Goal: Task Accomplishment & Management: Use online tool/utility

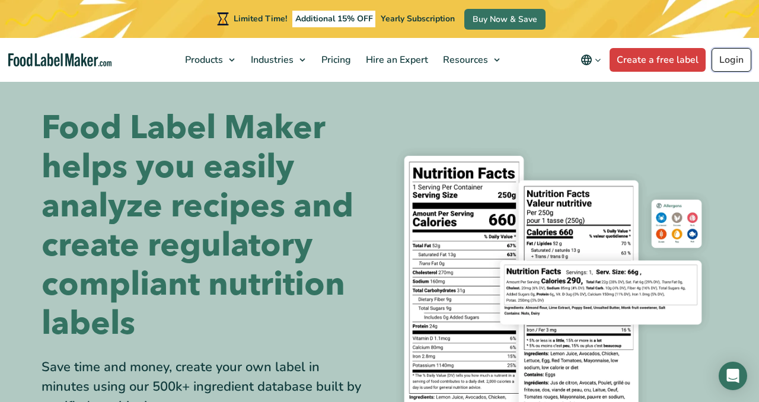
click at [741, 64] on link "Login" at bounding box center [732, 60] width 40 height 24
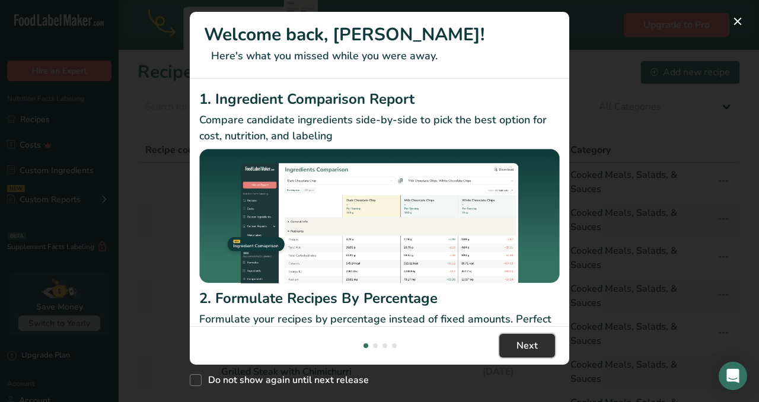
click at [527, 352] on span "Next" at bounding box center [527, 346] width 21 height 14
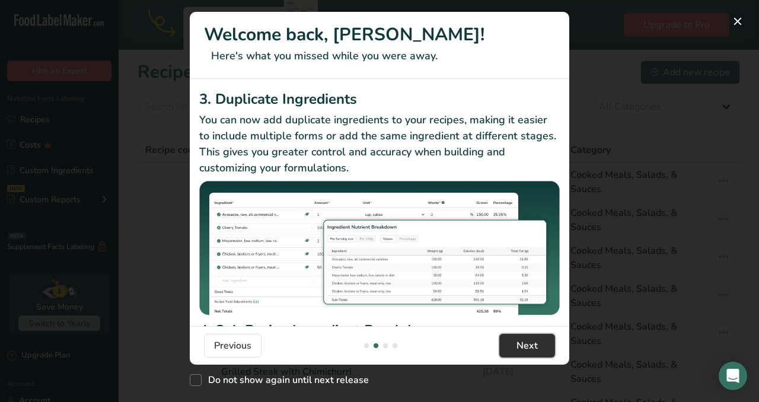
click at [527, 352] on span "Next" at bounding box center [527, 346] width 21 height 14
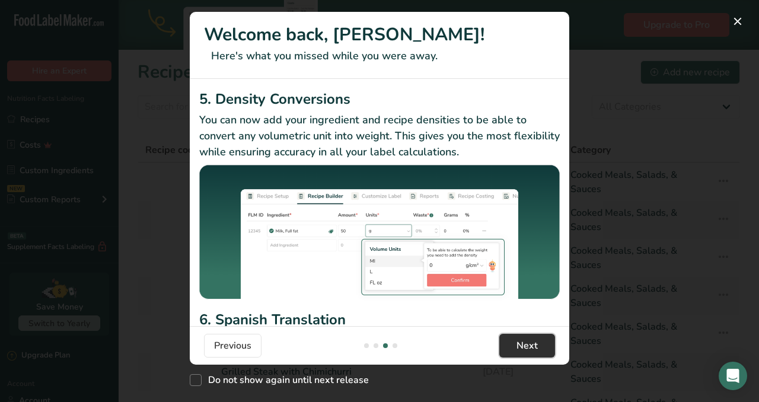
click at [527, 352] on span "Next" at bounding box center [527, 346] width 21 height 14
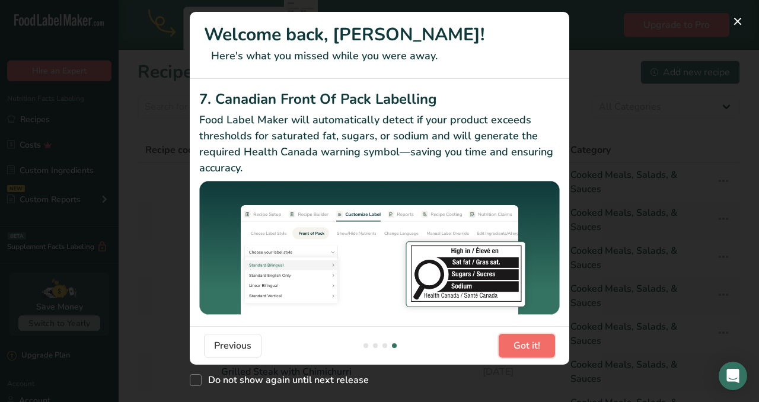
click at [527, 352] on span "Got it!" at bounding box center [527, 346] width 27 height 14
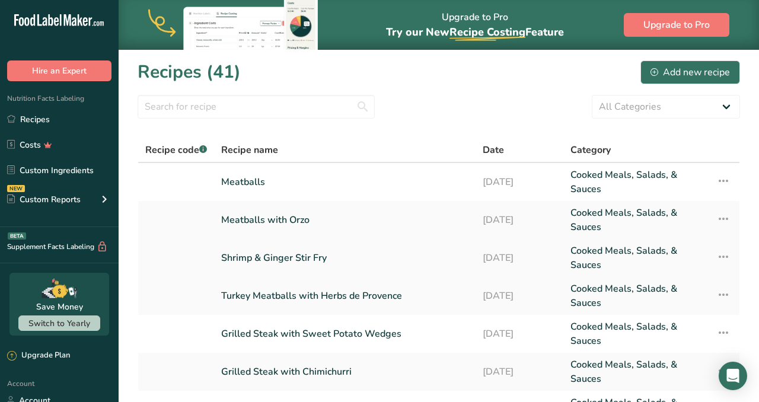
click at [304, 262] on link "Shrimp & Ginger Stir Fry" at bounding box center [344, 258] width 247 height 28
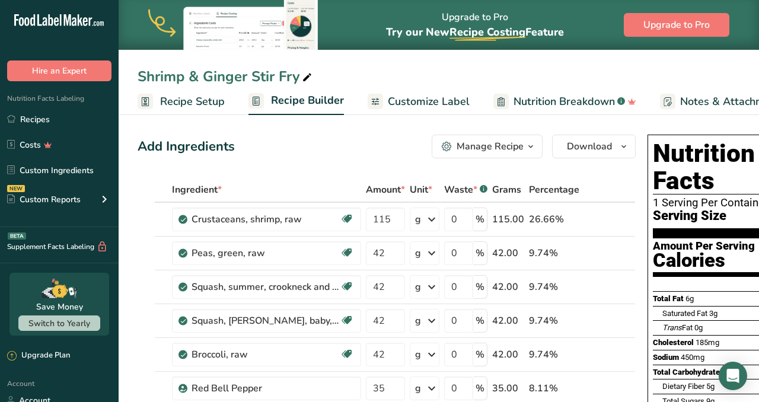
click at [450, 98] on span "Customize Label" at bounding box center [429, 102] width 82 height 16
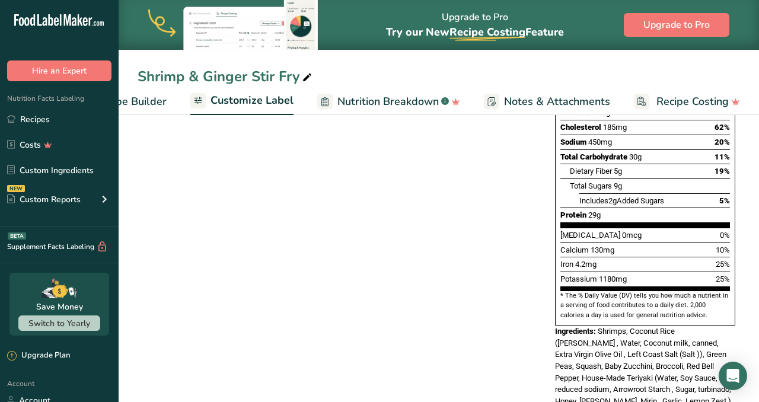
scroll to position [311, 0]
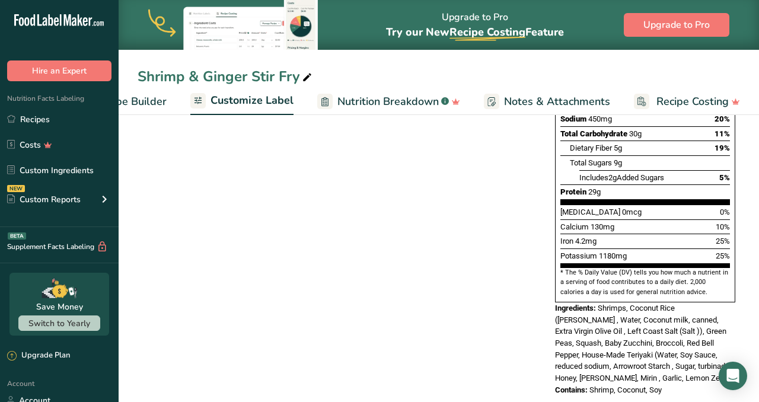
drag, startPoint x: 671, startPoint y: 366, endPoint x: 558, endPoint y: 295, distance: 134.1
click at [551, 291] on div "Nutrition Facts 1 Serving Per Container Serving Size 431g Amount Per Serving Ca…" at bounding box center [645, 145] width 190 height 509
click at [638, 317] on span "Shrimps, Coconut Rice ([PERSON_NAME] , Water, Coconut milk, canned, Extra Virgi…" at bounding box center [643, 343] width 176 height 79
drag, startPoint x: 676, startPoint y: 366, endPoint x: 540, endPoint y: 281, distance: 160.9
click at [540, 281] on div "Choose your label style Standard FDA label USA (FDA) Standard FDA label Tabular…" at bounding box center [439, 145] width 603 height 523
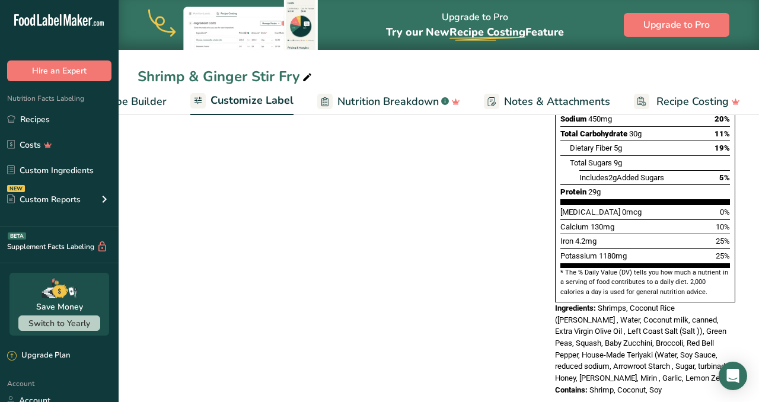
copy div "Ingredients: Shrimps, Coconut Rice (Jasmin Rice , Water, Coconut milk, canned, …"
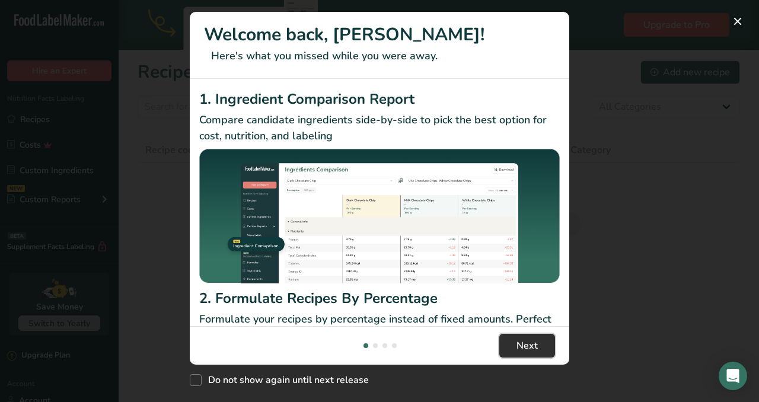
click at [537, 348] on button "Next" at bounding box center [527, 346] width 56 height 24
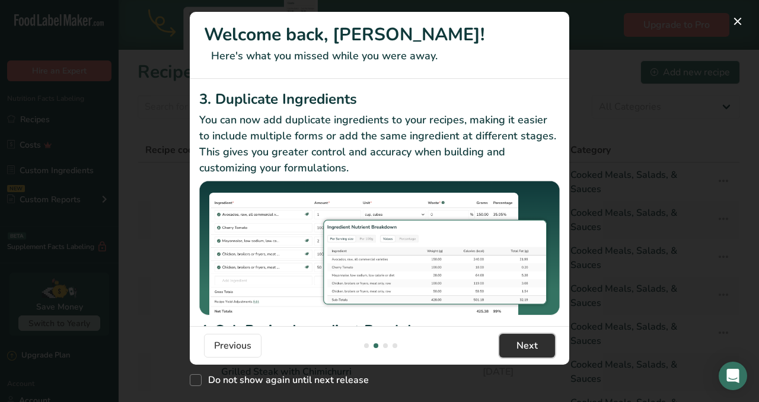
click at [536, 349] on span "Next" at bounding box center [527, 346] width 21 height 14
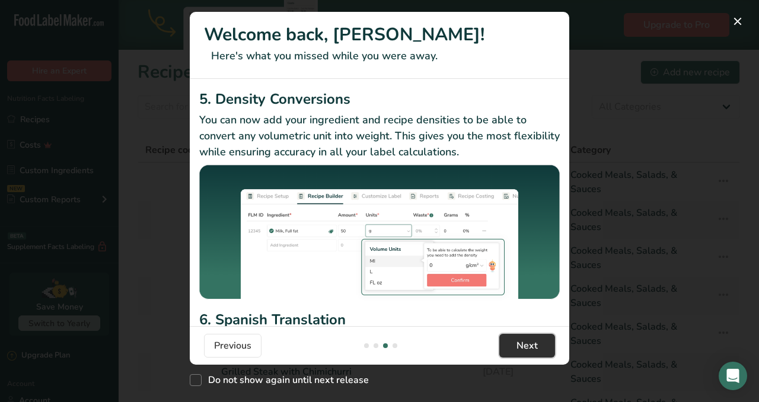
click at [536, 349] on span "Next" at bounding box center [527, 346] width 21 height 14
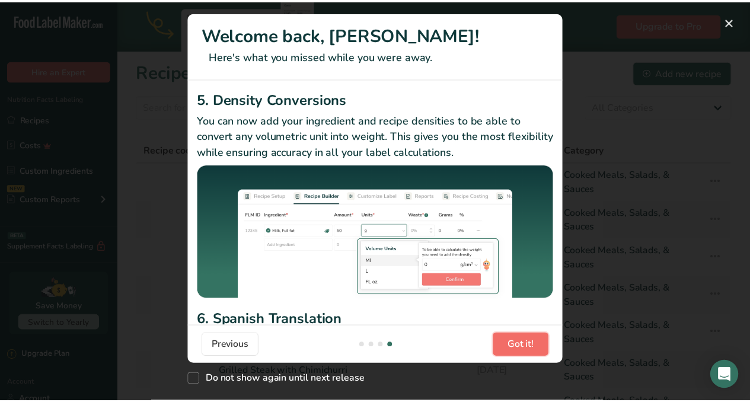
scroll to position [0, 1139]
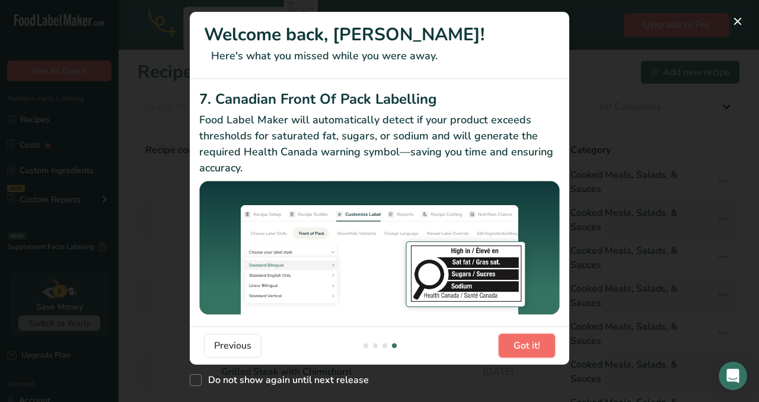
click at [536, 349] on span "Got it!" at bounding box center [527, 346] width 27 height 14
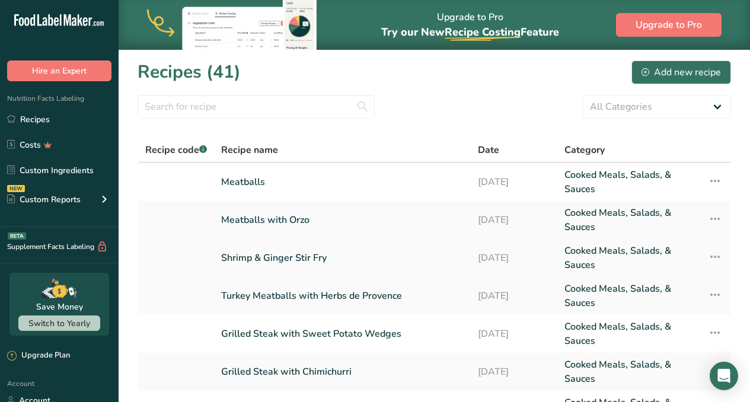
drag, startPoint x: 306, startPoint y: 257, endPoint x: 361, endPoint y: 249, distance: 55.2
click at [306, 257] on link "Shrimp & Ginger Stir Fry" at bounding box center [342, 258] width 243 height 28
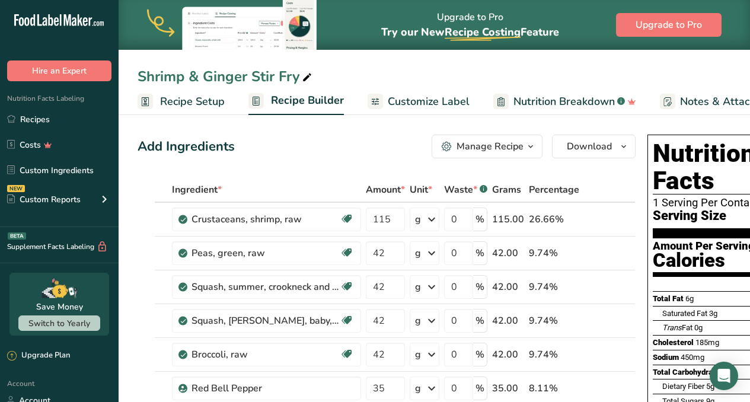
click at [425, 99] on span "Customize Label" at bounding box center [429, 102] width 82 height 16
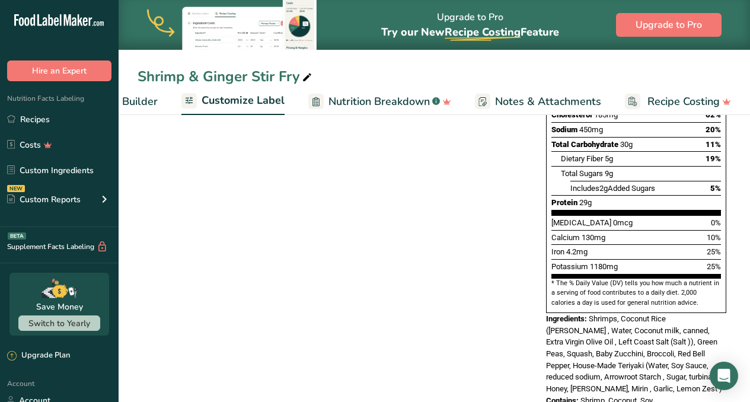
scroll to position [311, 0]
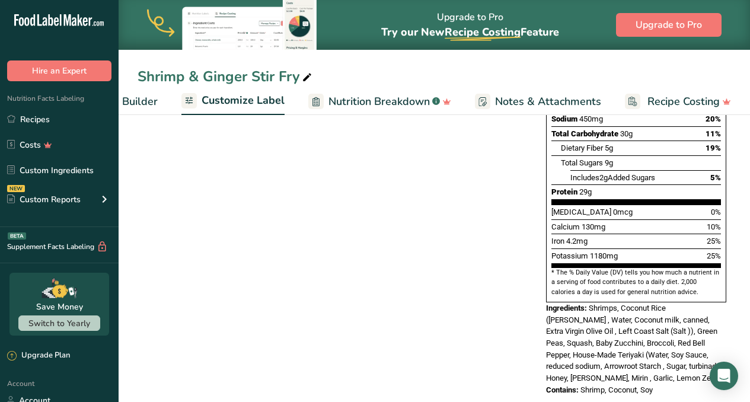
drag, startPoint x: 659, startPoint y: 364, endPoint x: 591, endPoint y: 288, distance: 101.6
click at [591, 288] on div "Nutrition Facts 1 Serving Per Container Serving Size 431g Amount Per Serving Ca…" at bounding box center [636, 145] width 190 height 509
copy div "Shrimps, Coconut Rice ([PERSON_NAME] , Water, Coconut milk, canned, Extra Virgi…"
